Goal: Check status: Check status

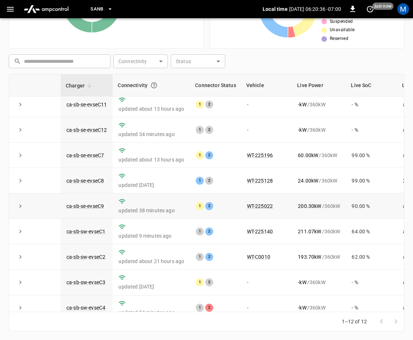
scroll to position [98, 0]
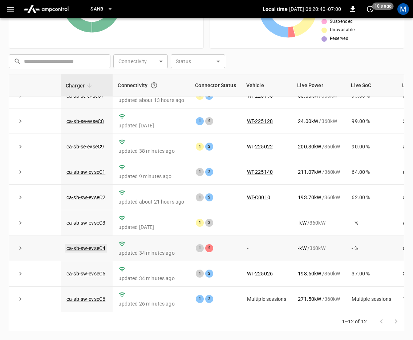
click at [95, 244] on link "ca-sb-sw-evseC4" at bounding box center [86, 248] width 42 height 9
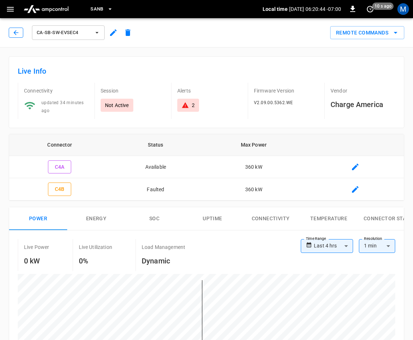
click at [15, 37] on button "button" at bounding box center [16, 33] width 15 height 10
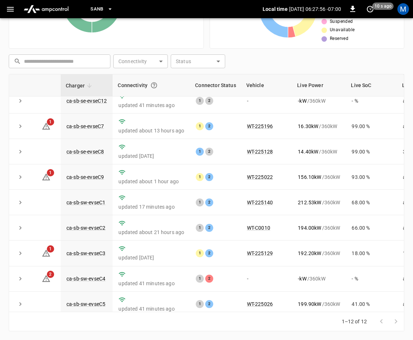
scroll to position [98, 0]
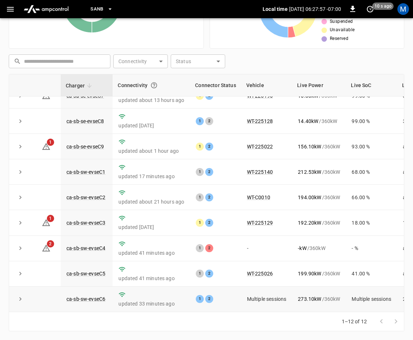
click at [19, 295] on icon "expand row" at bounding box center [20, 298] width 7 height 7
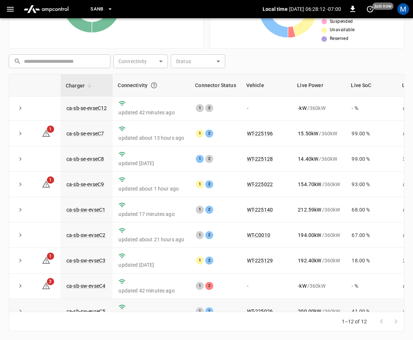
scroll to position [142, 0]
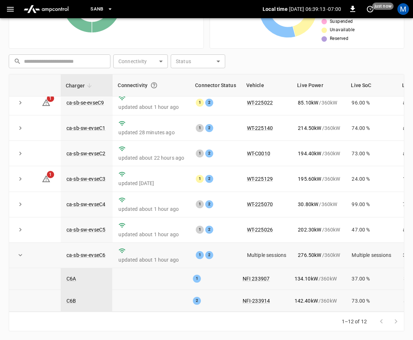
click at [22, 251] on icon "expand row" at bounding box center [20, 254] width 7 height 7
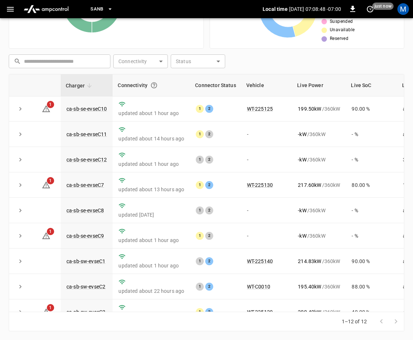
scroll to position [0, 0]
click at [78, 265] on link "ca-sb-sw-evseC1" at bounding box center [86, 261] width 42 height 9
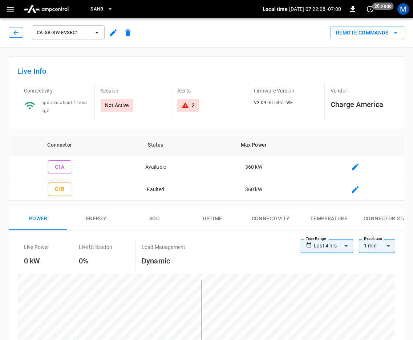
click at [20, 34] on button "button" at bounding box center [16, 33] width 15 height 10
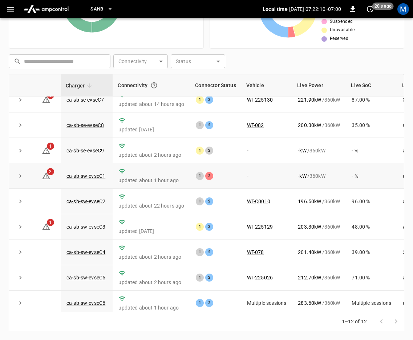
scroll to position [98, 0]
